Goal: Book appointment/travel/reservation

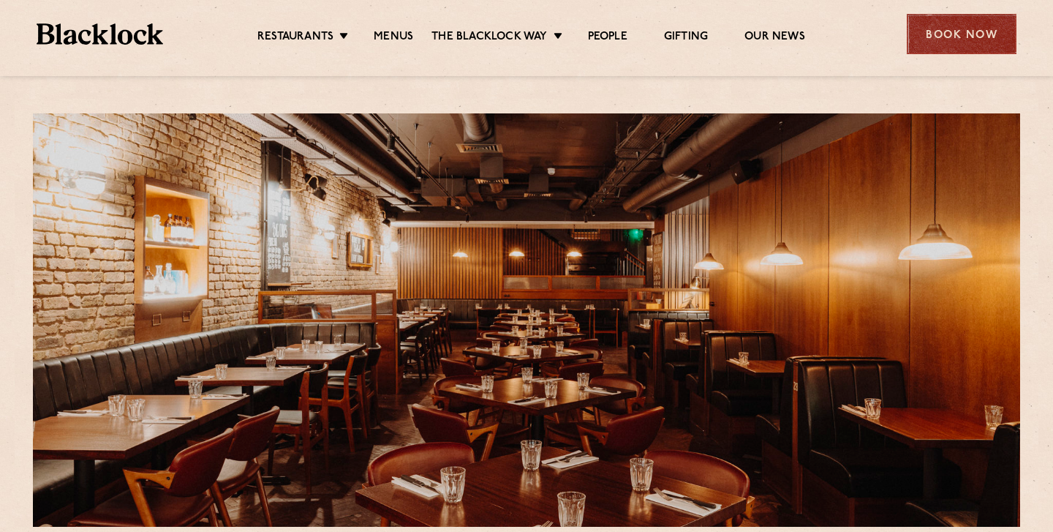
click at [950, 26] on div "Book Now" at bounding box center [962, 34] width 110 height 40
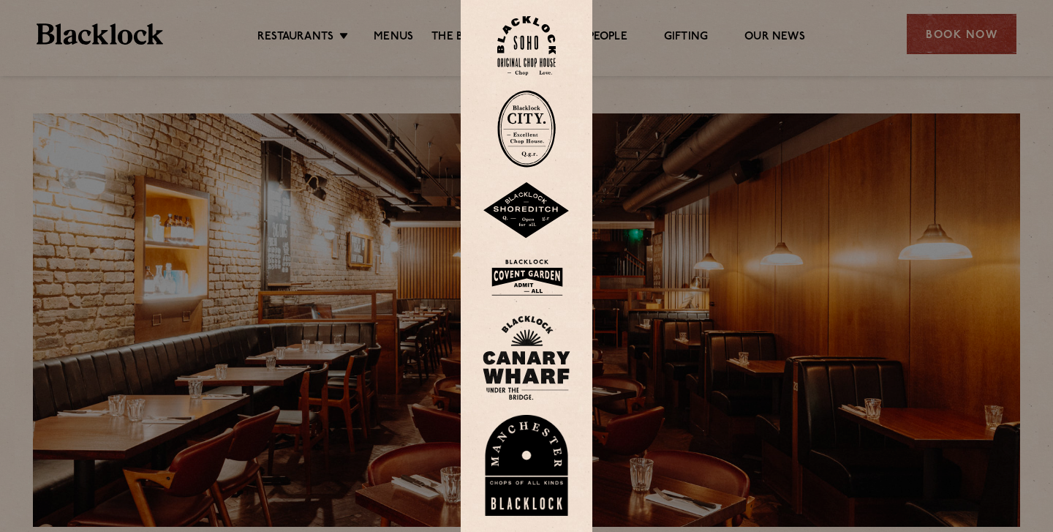
click at [530, 42] on img at bounding box center [526, 45] width 58 height 59
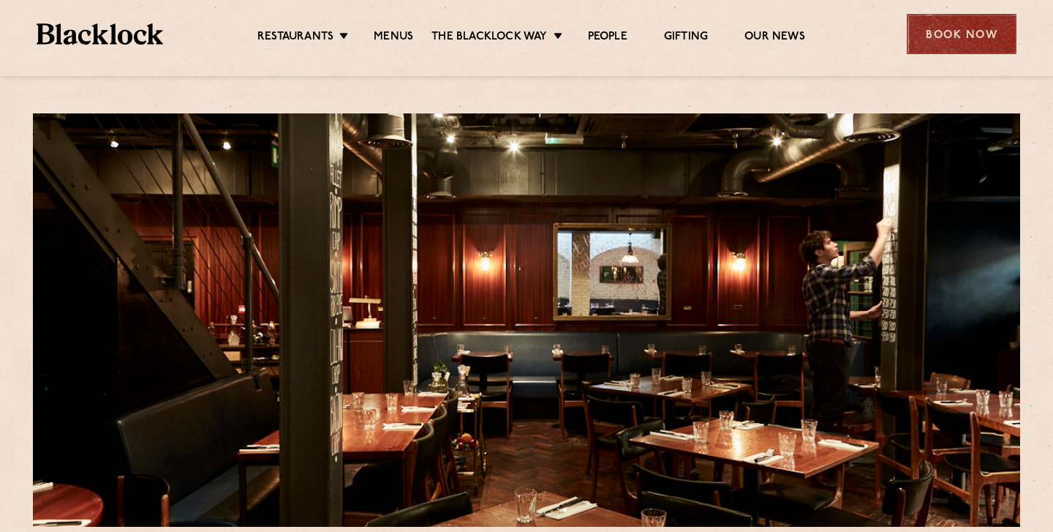
click at [964, 39] on div "Book Now" at bounding box center [962, 34] width 110 height 40
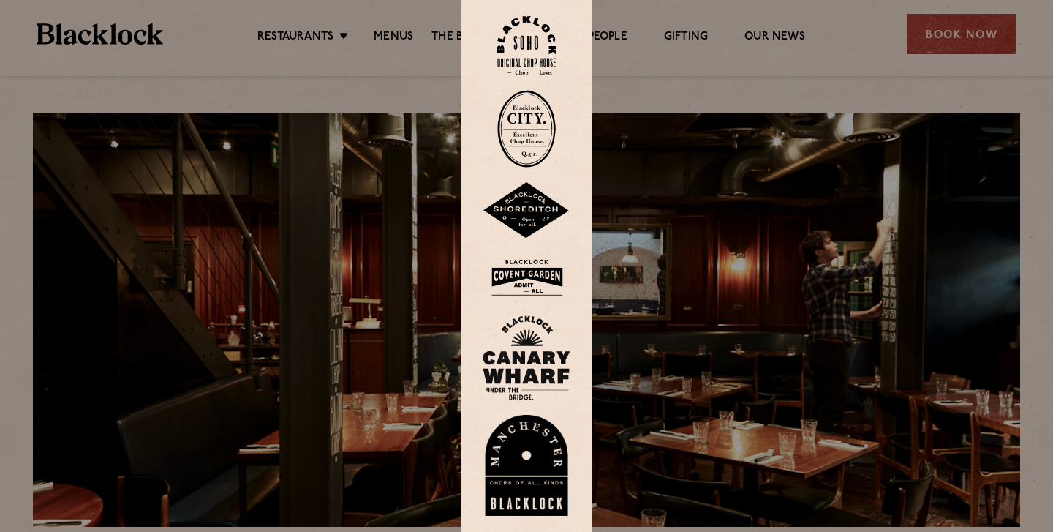
click at [525, 267] on img at bounding box center [527, 278] width 88 height 48
